Goal: Navigation & Orientation: Understand site structure

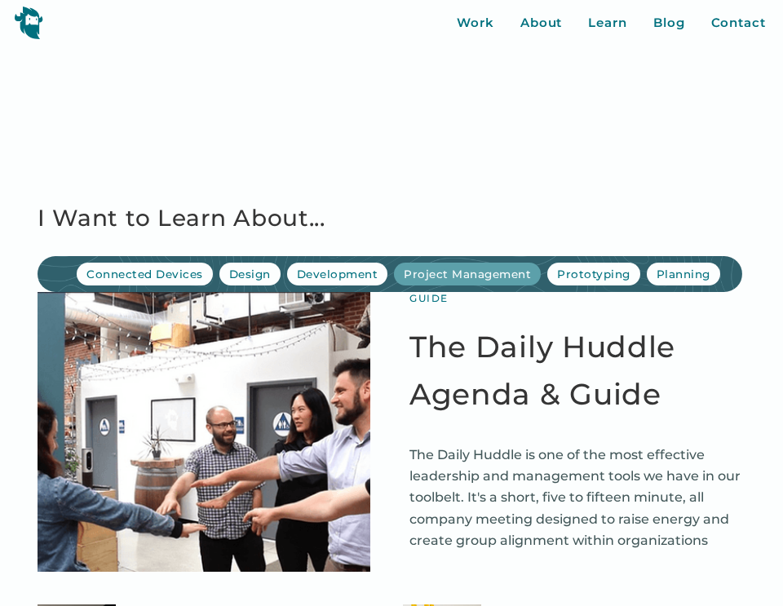
scroll to position [0, 2]
click at [473, 27] on div "Work" at bounding box center [474, 23] width 37 height 19
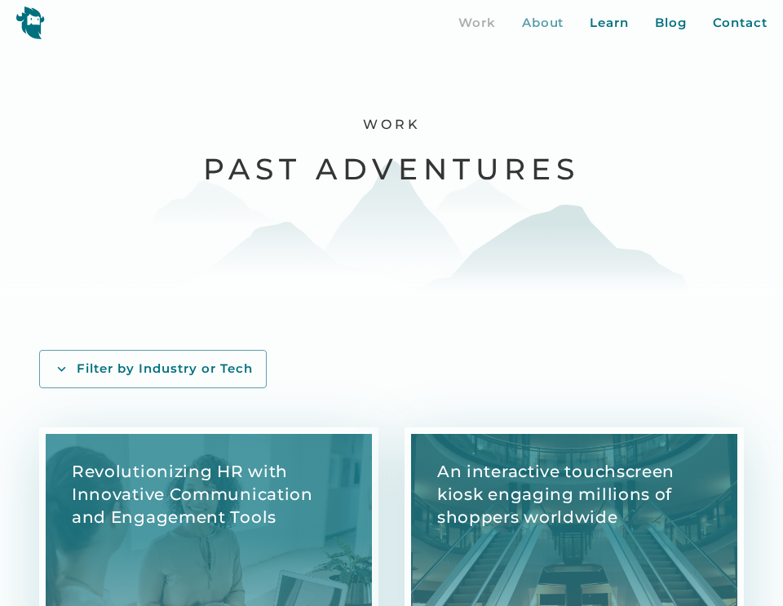
click at [545, 27] on div "About" at bounding box center [543, 23] width 42 height 19
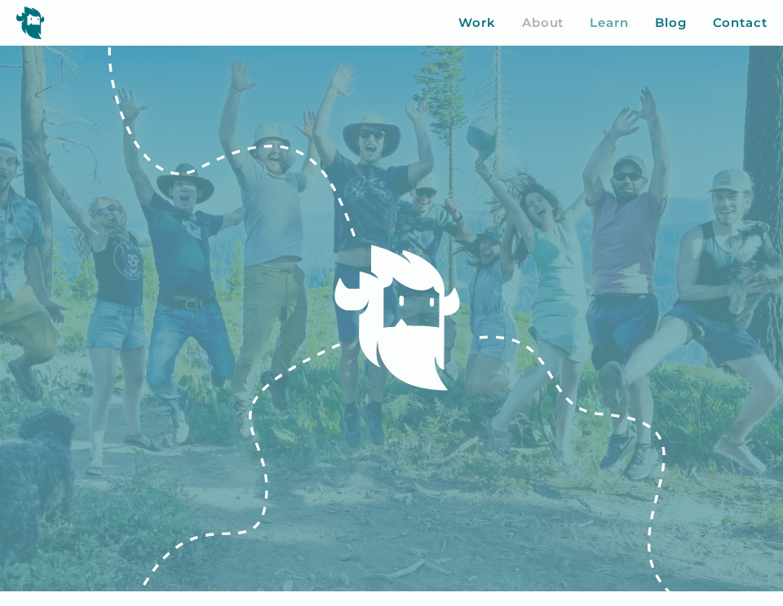
click at [604, 24] on div "Learn" at bounding box center [608, 23] width 39 height 19
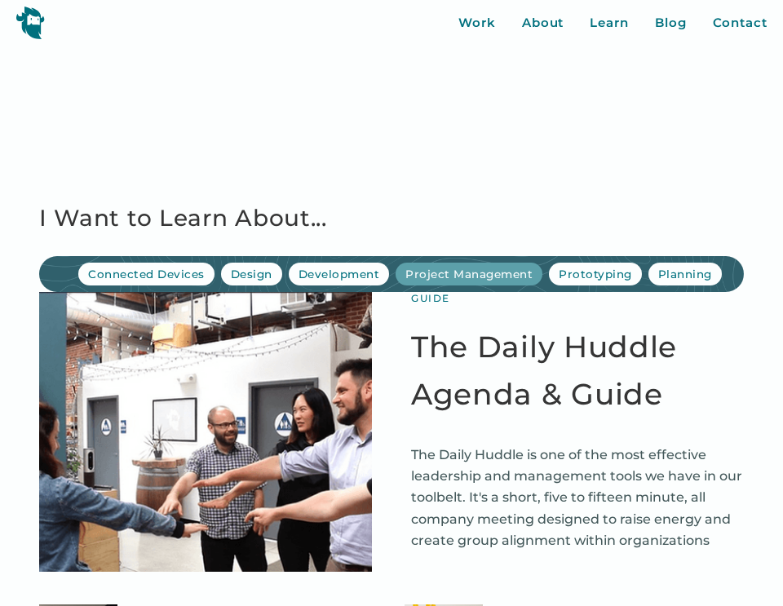
scroll to position [0, 2]
